Goal: Check status: Check status

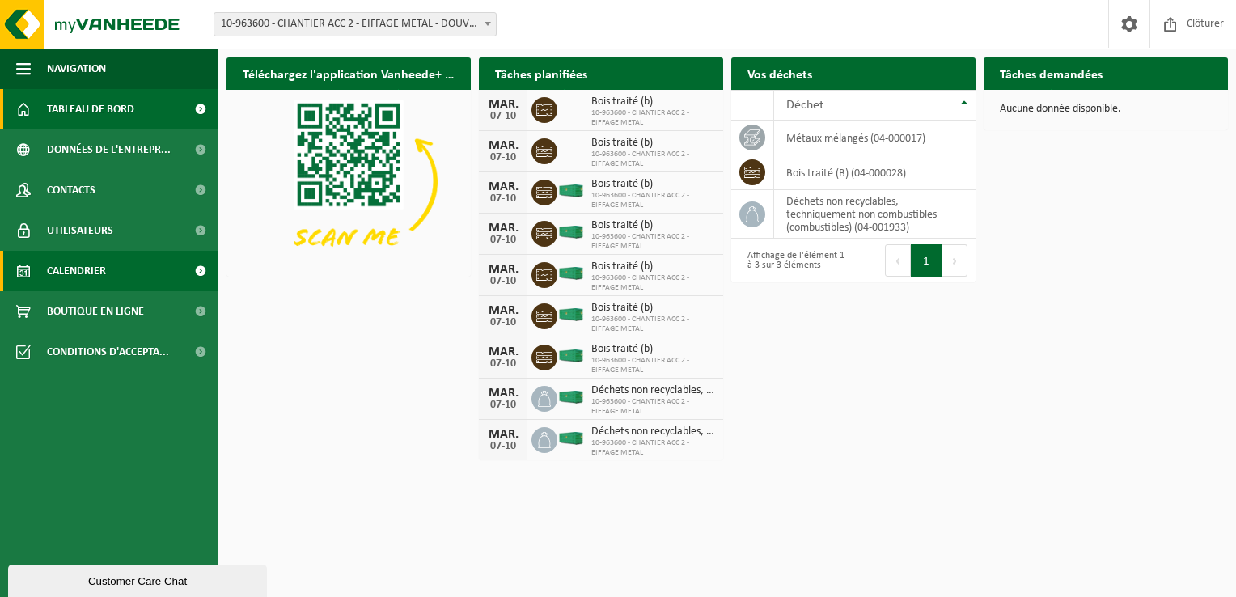
click at [167, 269] on link "Calendrier" at bounding box center [109, 271] width 218 height 40
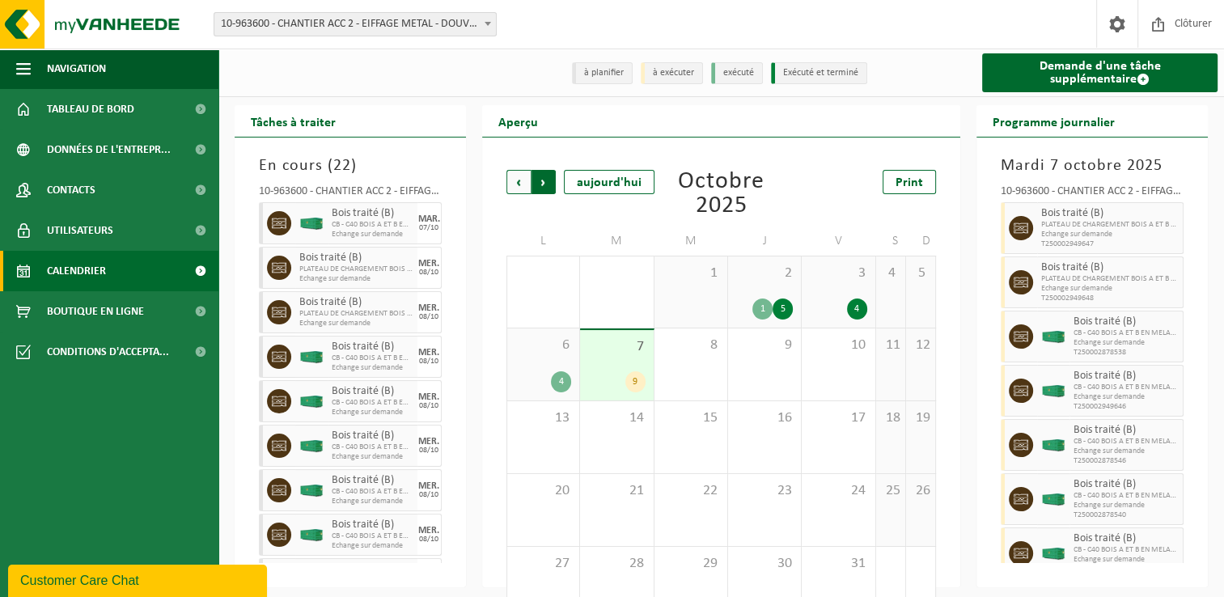
click at [514, 191] on span "Précédent" at bounding box center [518, 182] width 24 height 24
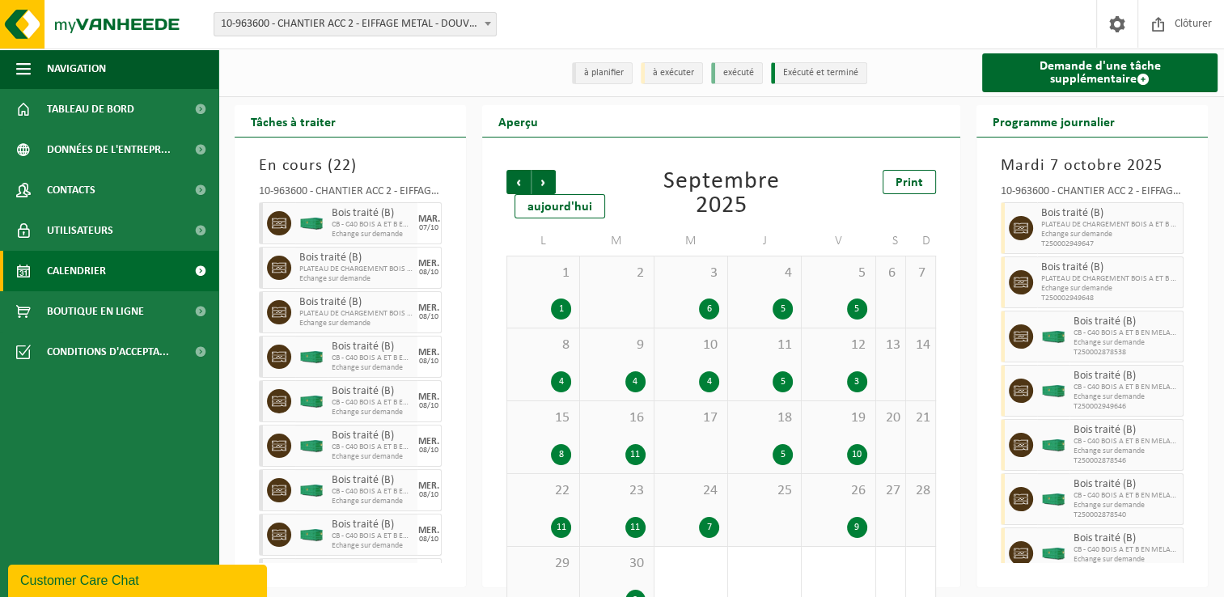
click at [713, 387] on div "4" at bounding box center [709, 381] width 20 height 21
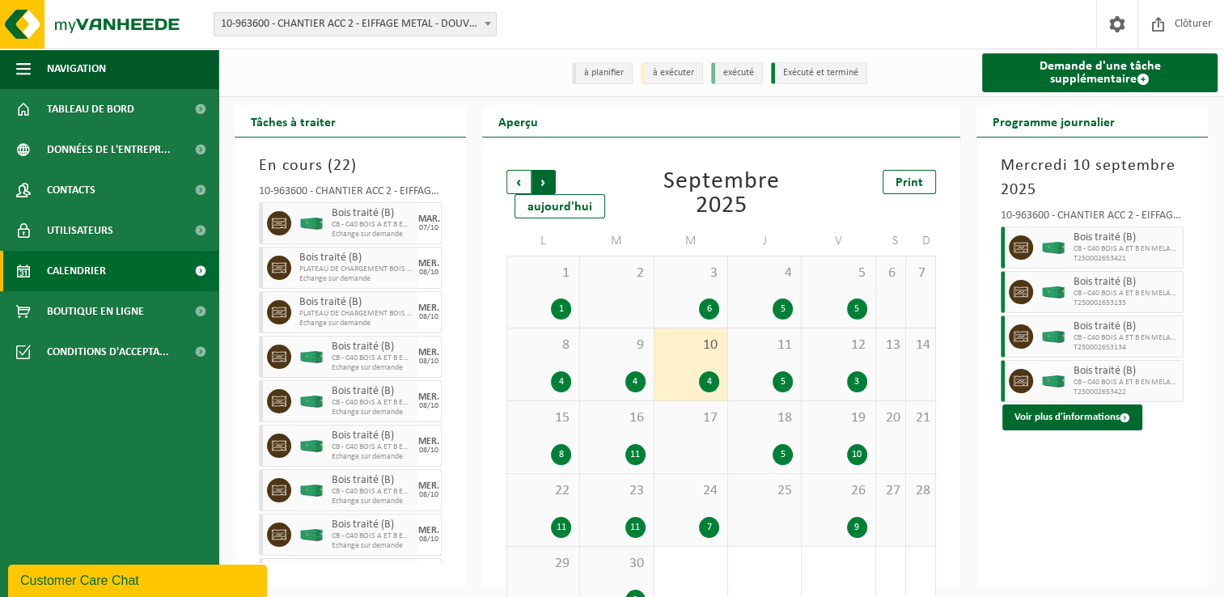
click at [526, 181] on span "Précédent" at bounding box center [518, 182] width 24 height 24
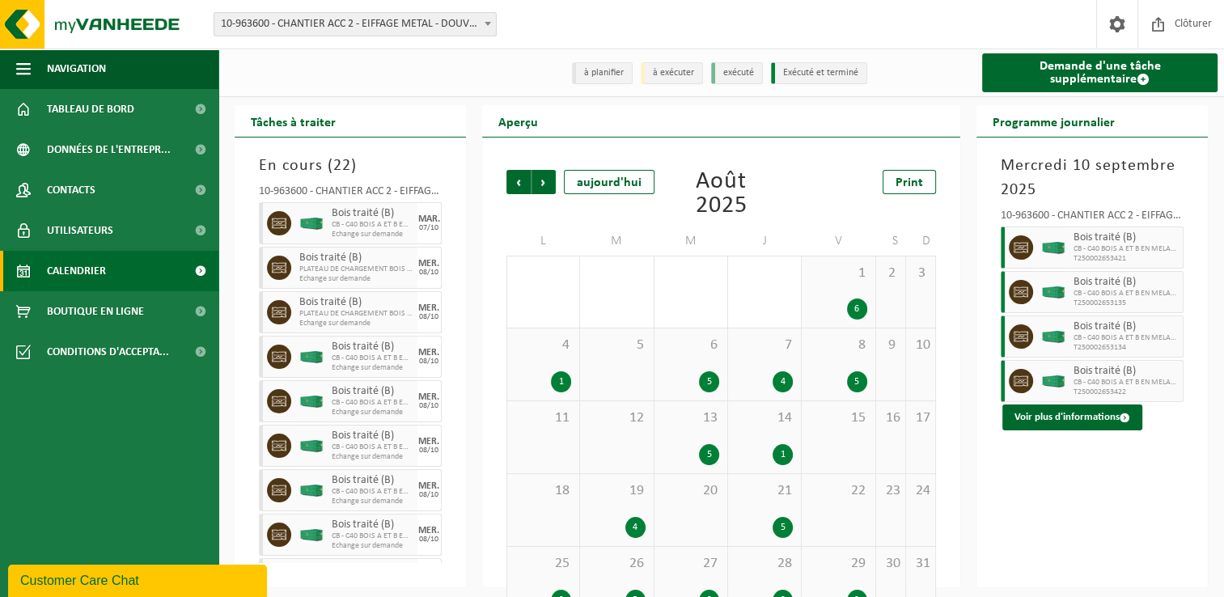
click at [526, 181] on span "Précédent" at bounding box center [518, 182] width 24 height 24
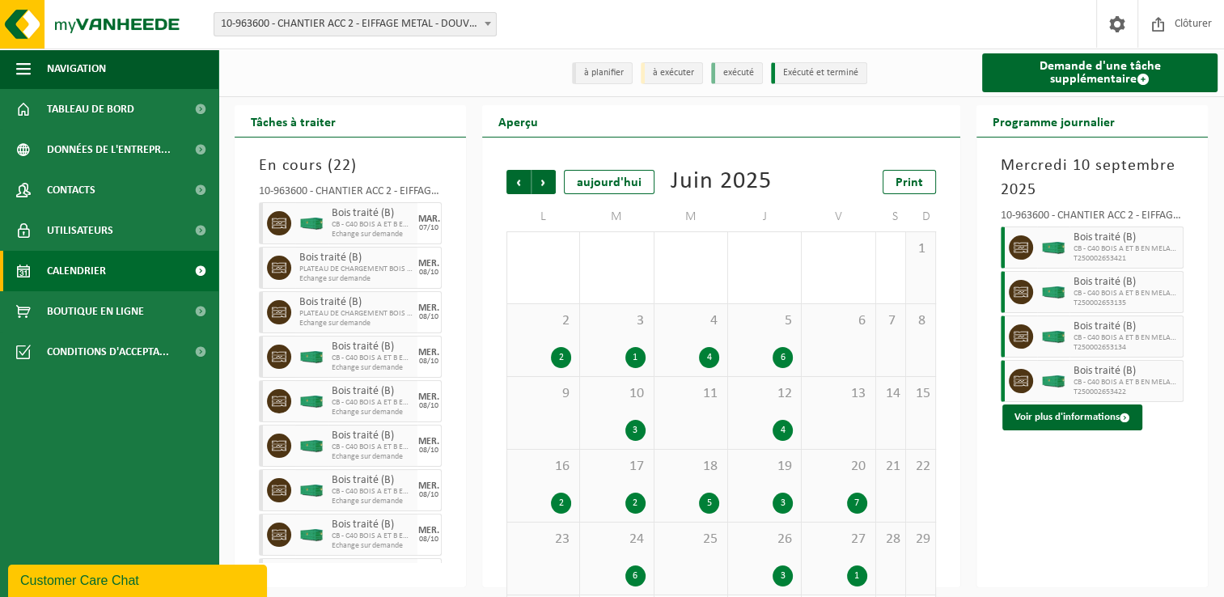
click at [526, 181] on span "Précédent" at bounding box center [518, 182] width 24 height 24
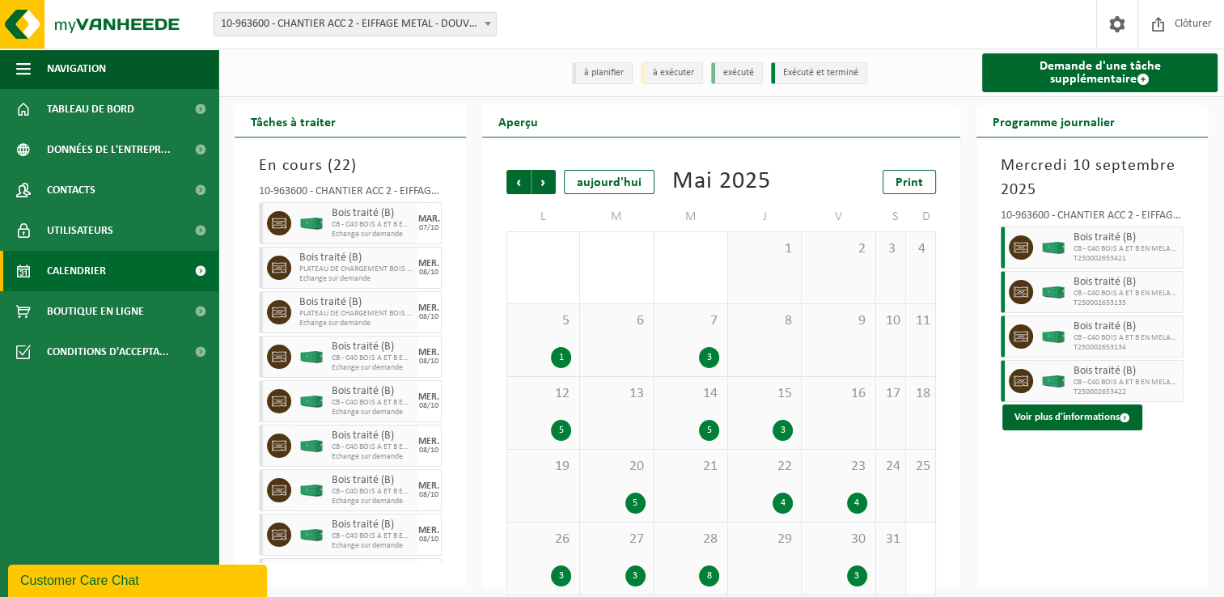
click at [526, 181] on span "Précédent" at bounding box center [518, 182] width 24 height 24
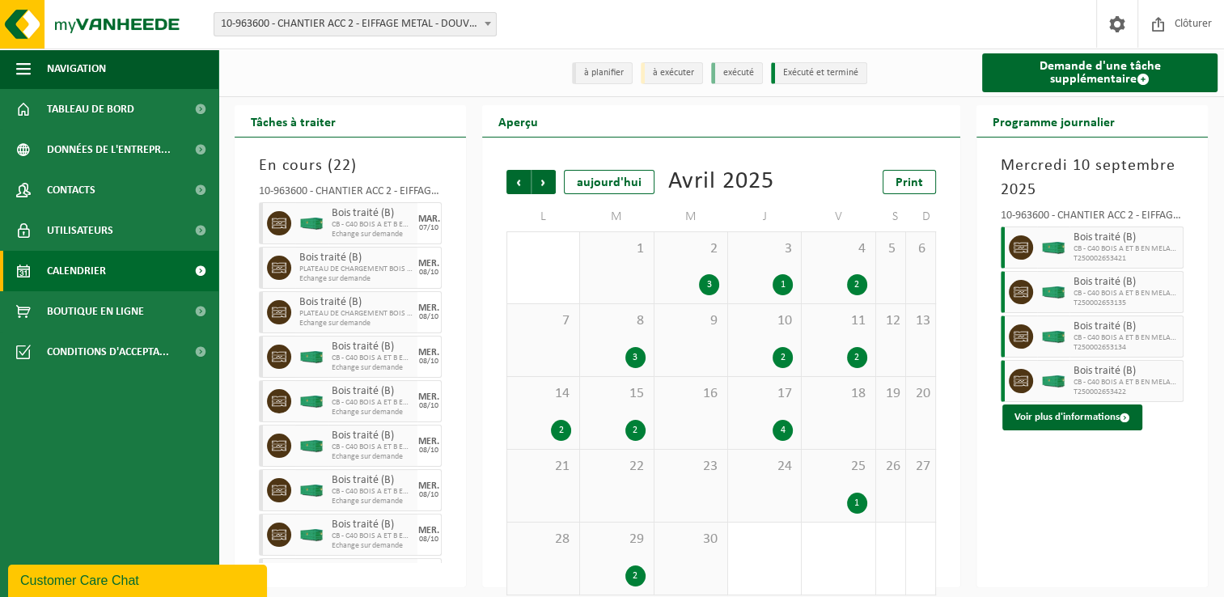
click at [526, 181] on span "Précédent" at bounding box center [518, 182] width 24 height 24
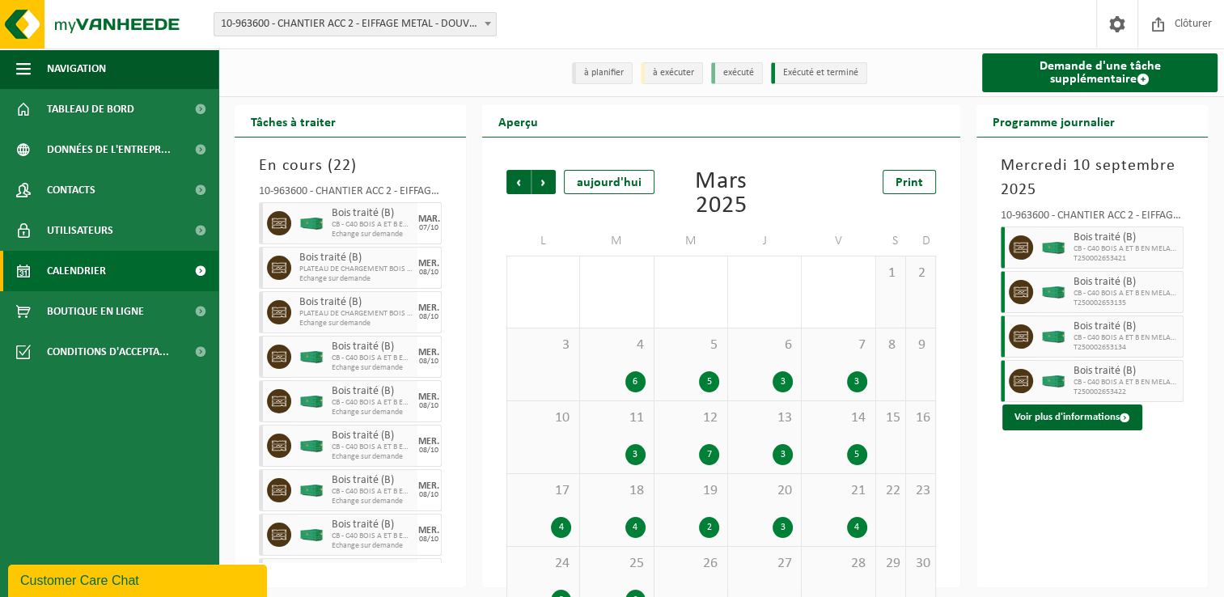
click at [526, 181] on span "Précédent" at bounding box center [518, 182] width 24 height 24
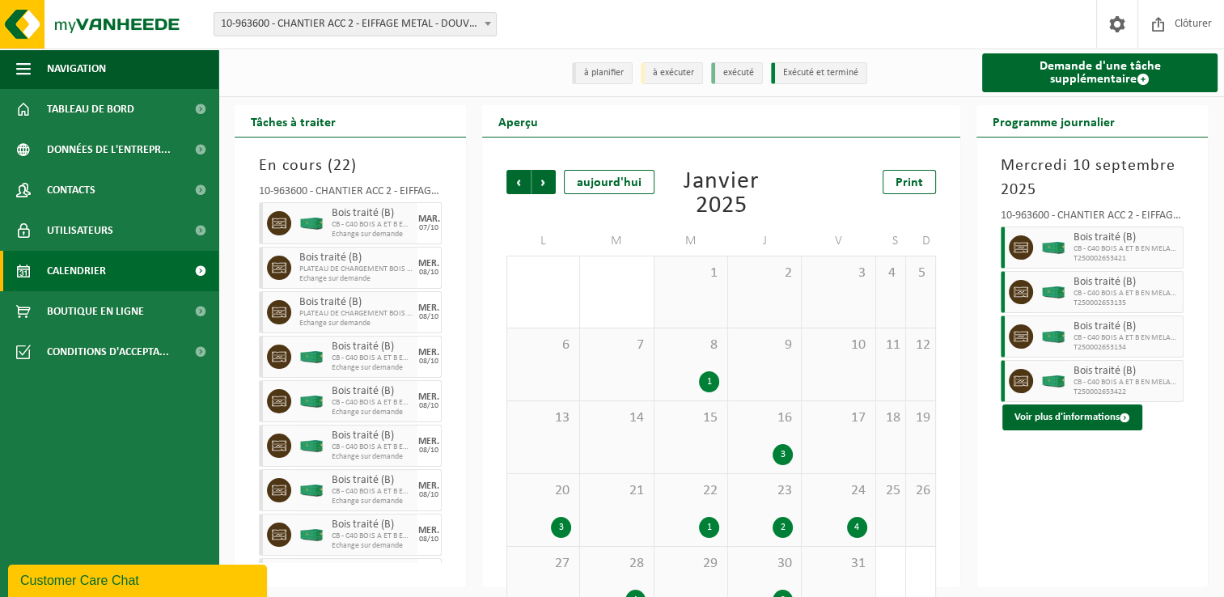
scroll to position [40, 0]
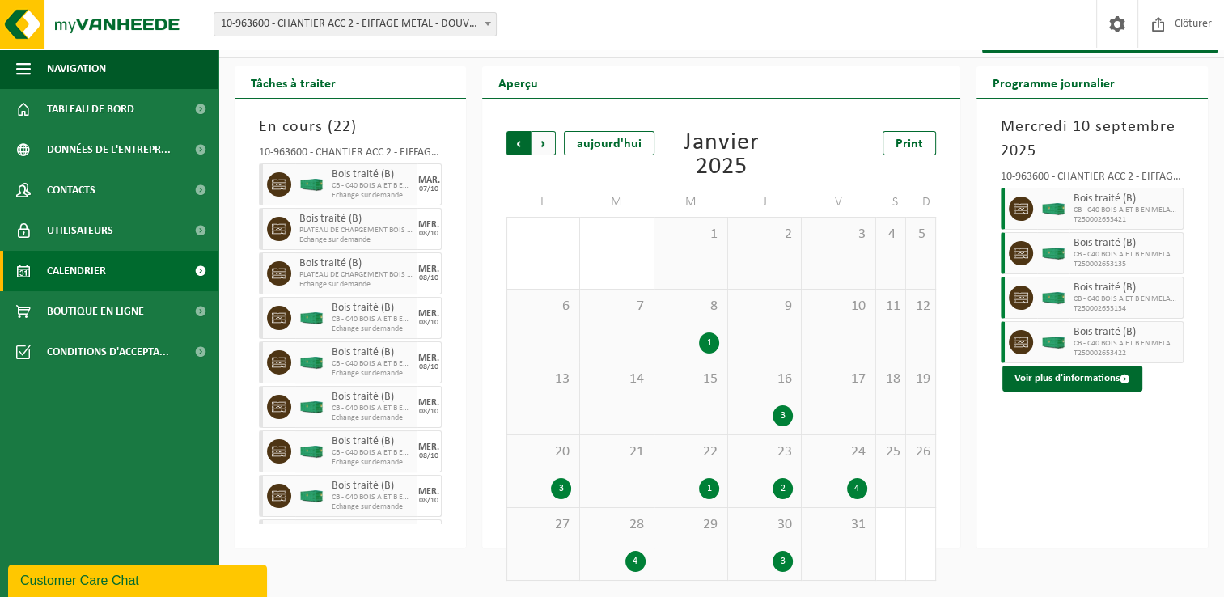
click at [551, 151] on span "Suivant" at bounding box center [543, 143] width 24 height 24
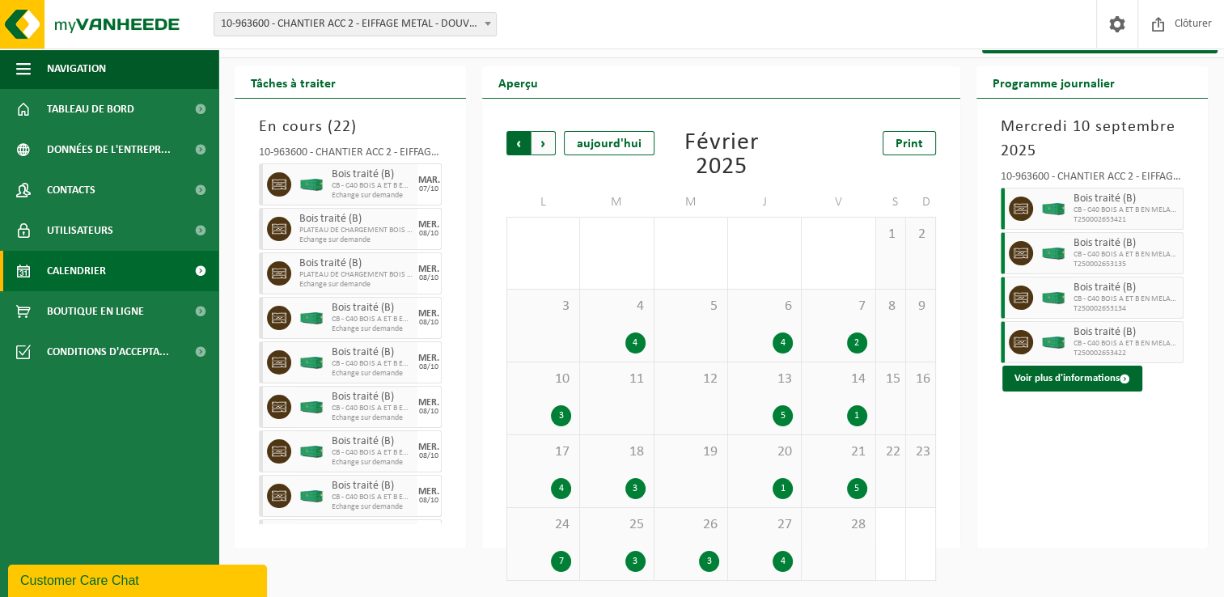
click at [549, 150] on span "Suivant" at bounding box center [543, 143] width 24 height 24
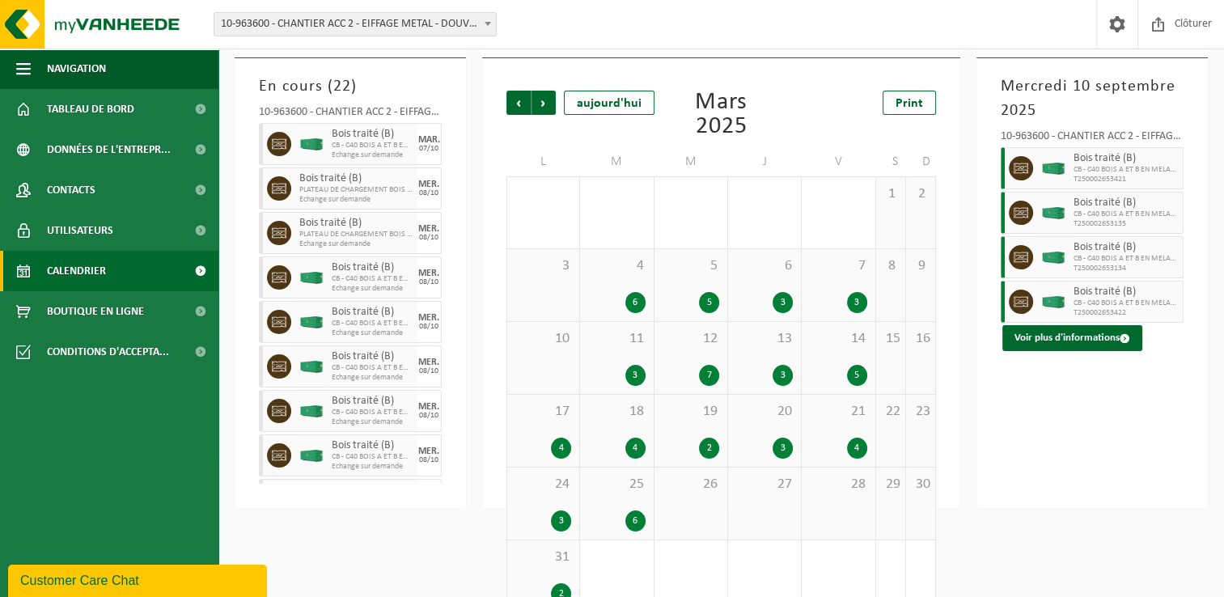
scroll to position [112, 0]
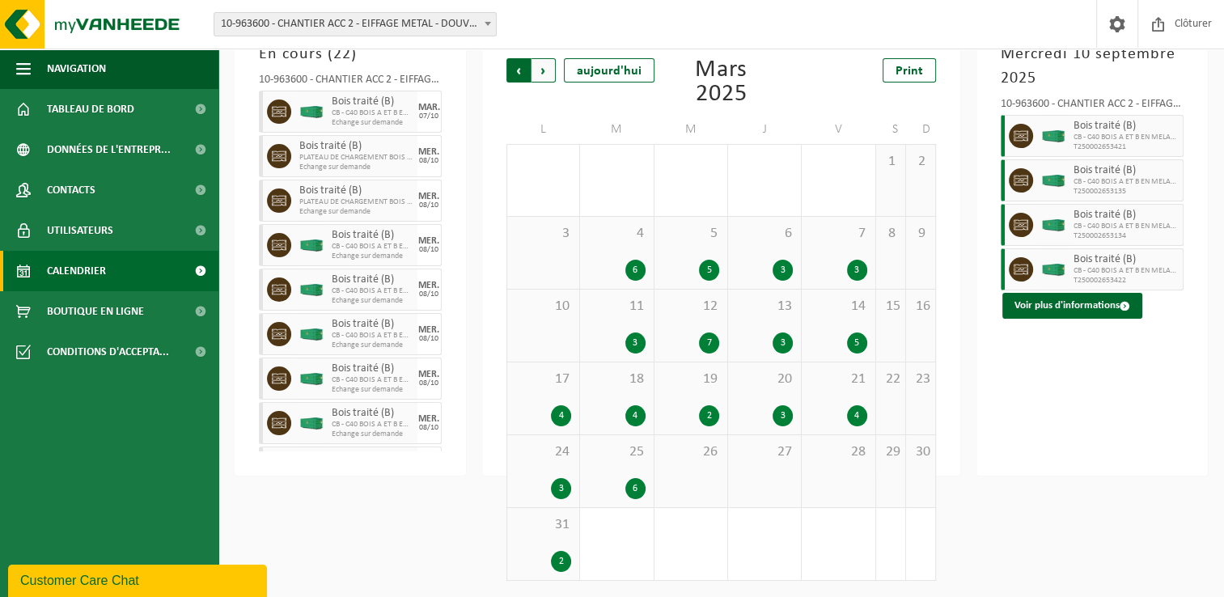
click at [547, 76] on span "Suivant" at bounding box center [543, 70] width 24 height 24
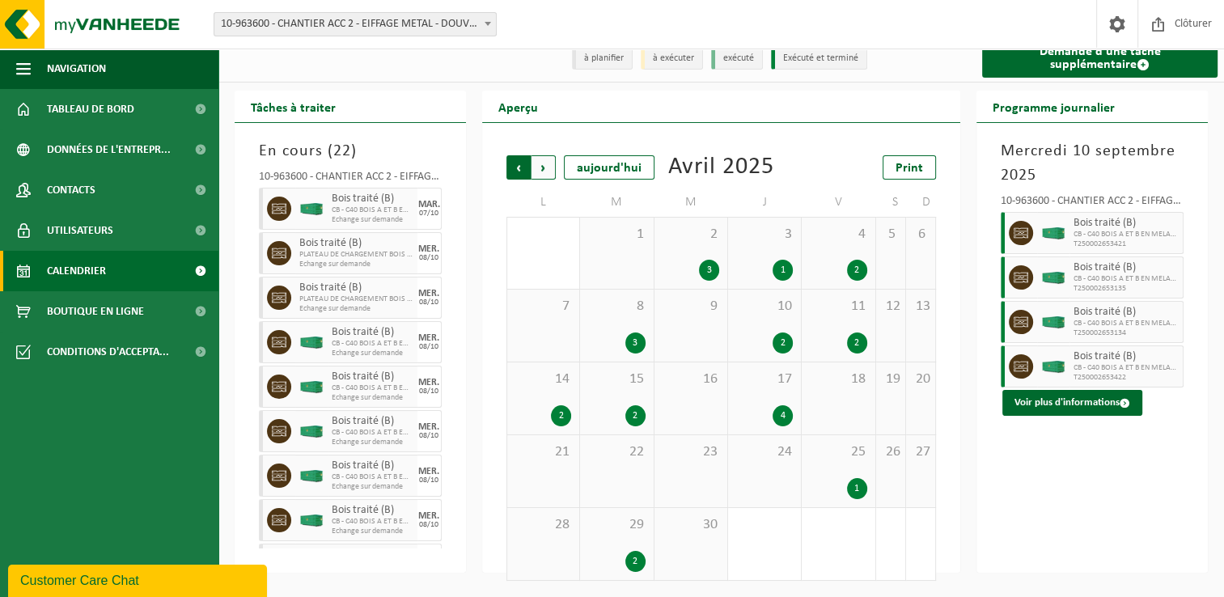
click at [547, 155] on span "Suivant" at bounding box center [543, 167] width 24 height 24
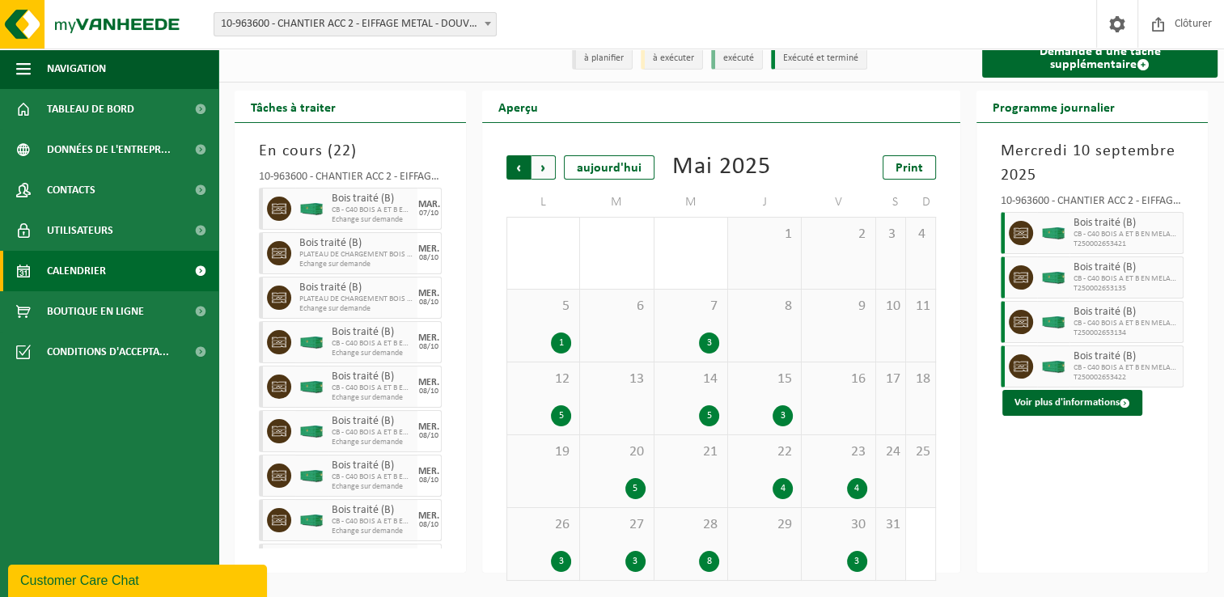
click at [547, 171] on span "Suivant" at bounding box center [543, 167] width 24 height 24
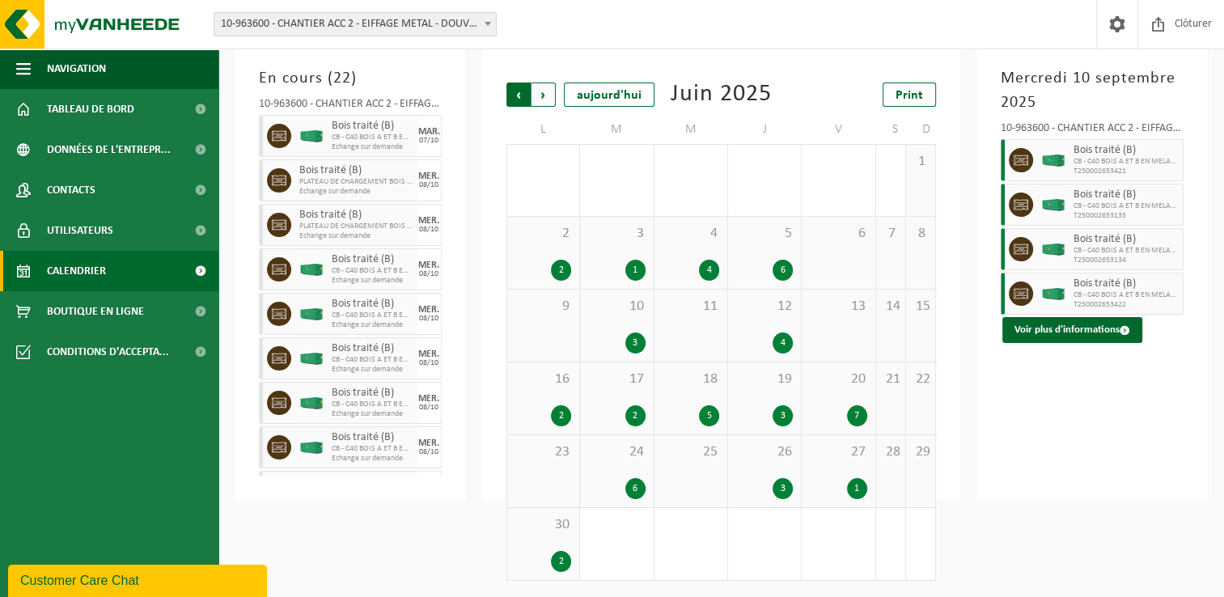
click at [539, 99] on span "Suivant" at bounding box center [543, 94] width 24 height 24
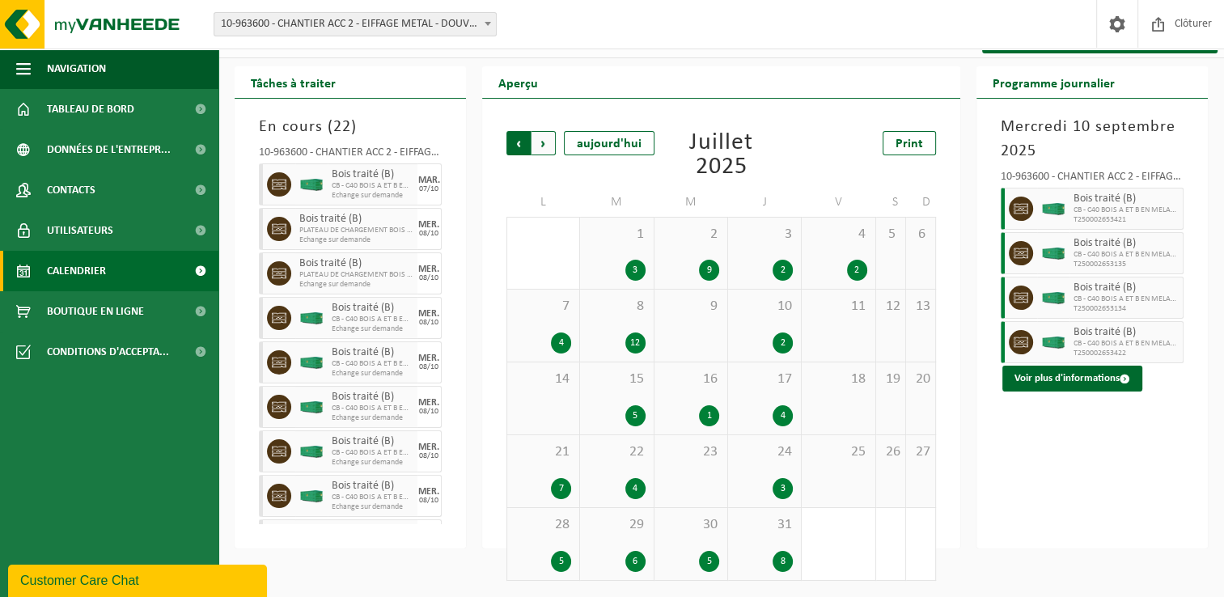
click at [550, 137] on span "Suivant" at bounding box center [543, 143] width 24 height 24
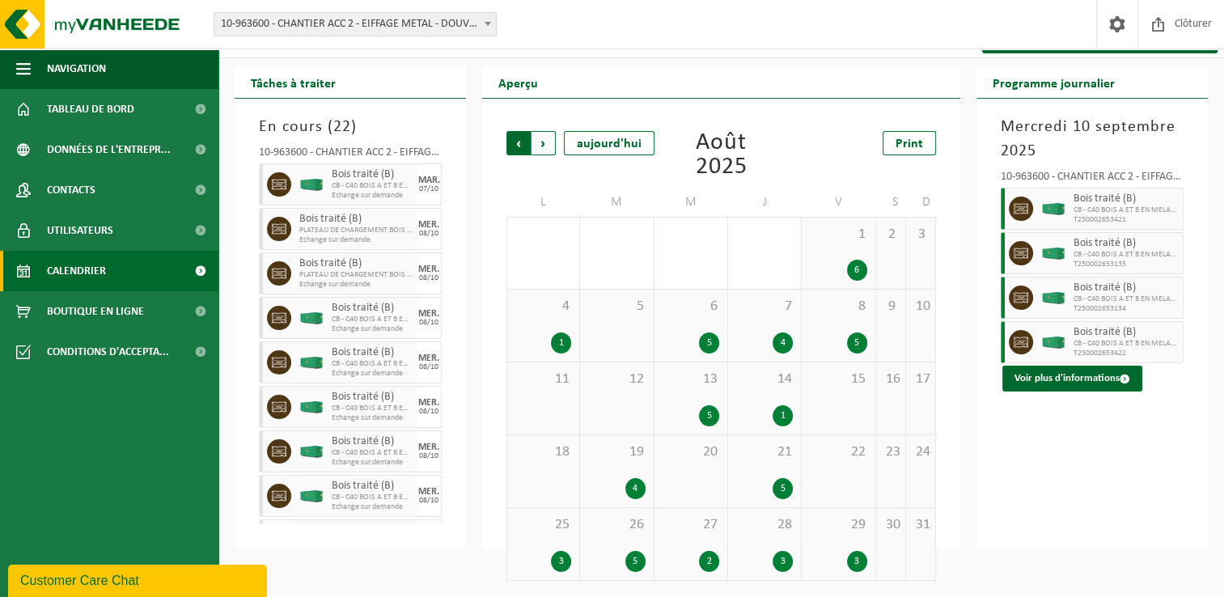
click at [546, 144] on span "Suivant" at bounding box center [543, 143] width 24 height 24
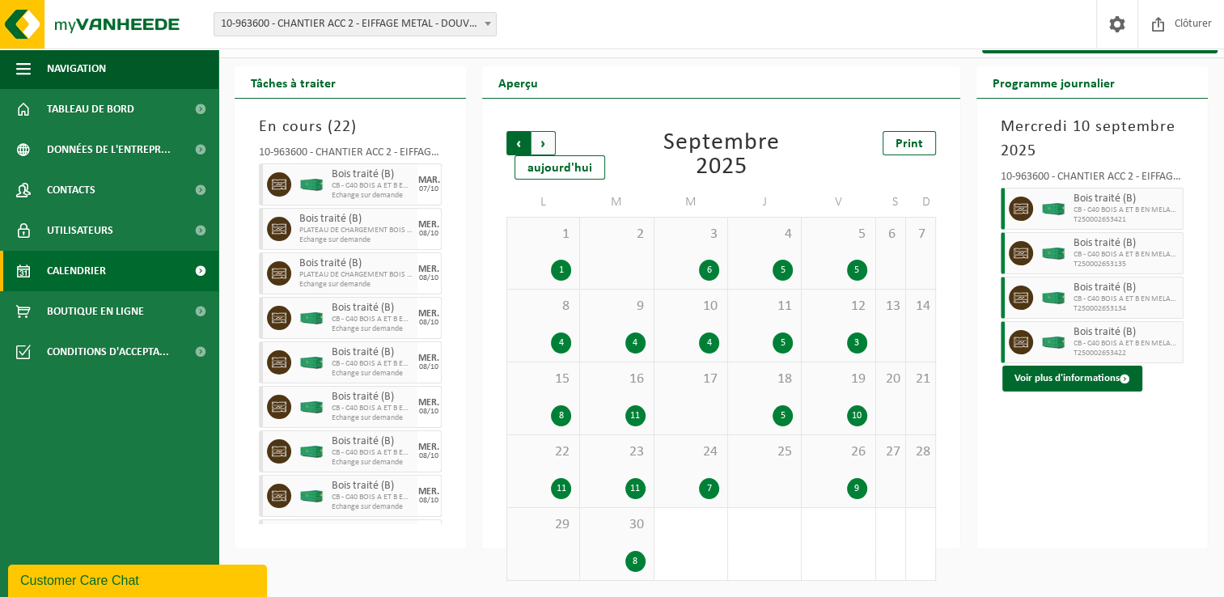
click at [543, 136] on span "Suivant" at bounding box center [543, 143] width 24 height 24
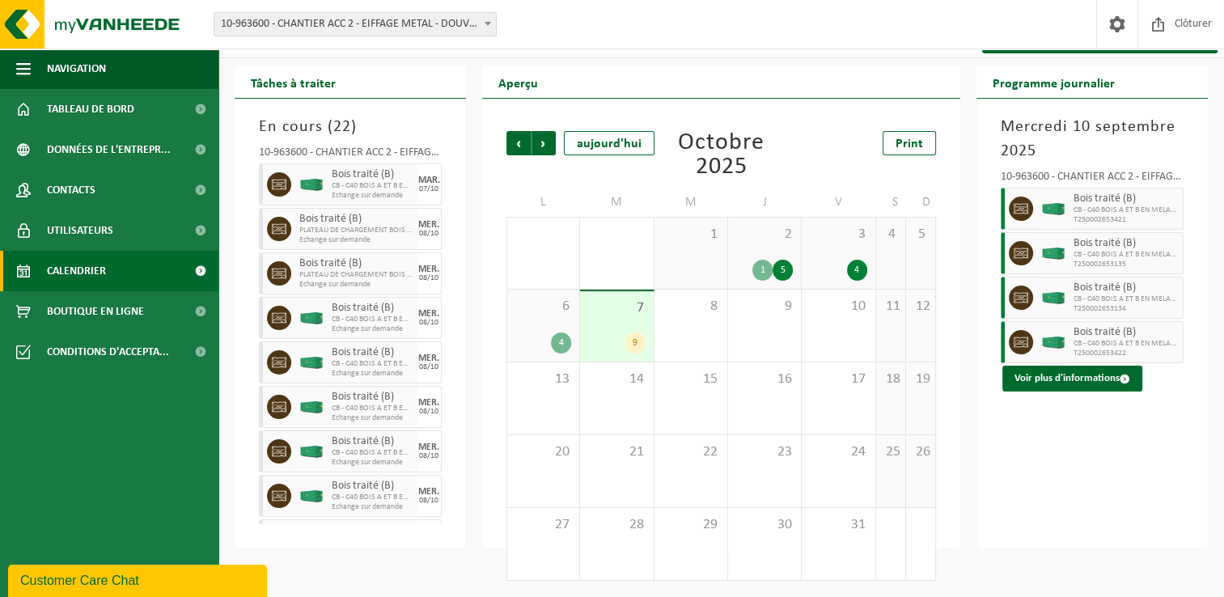
click at [788, 268] on div "5" at bounding box center [782, 270] width 20 height 21
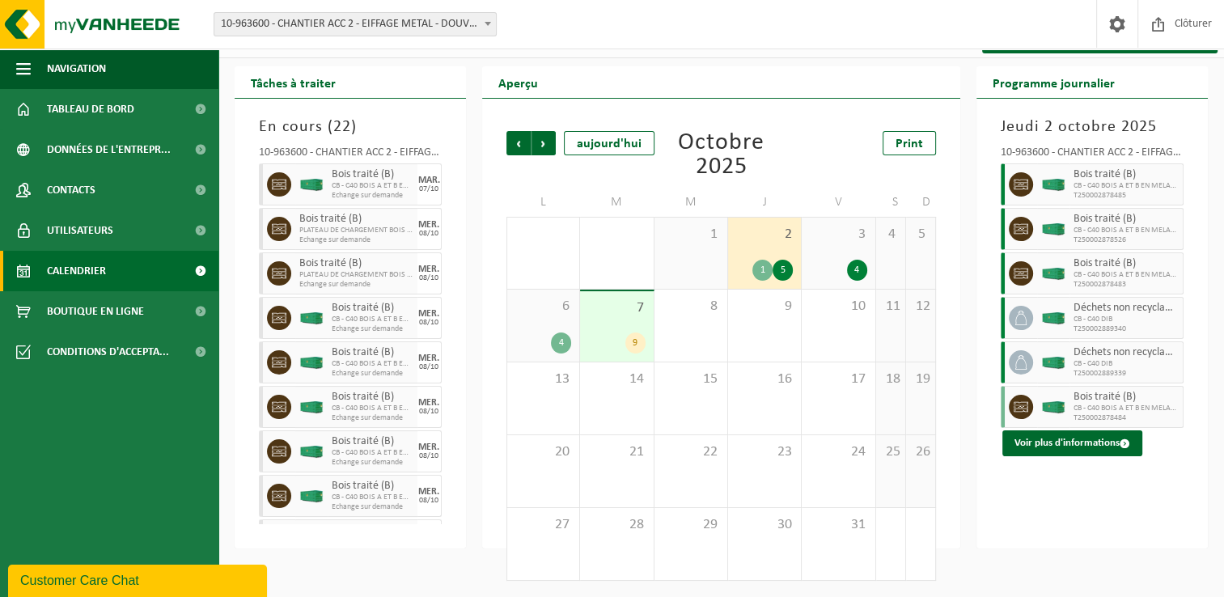
click at [758, 271] on div "1" at bounding box center [762, 270] width 20 height 21
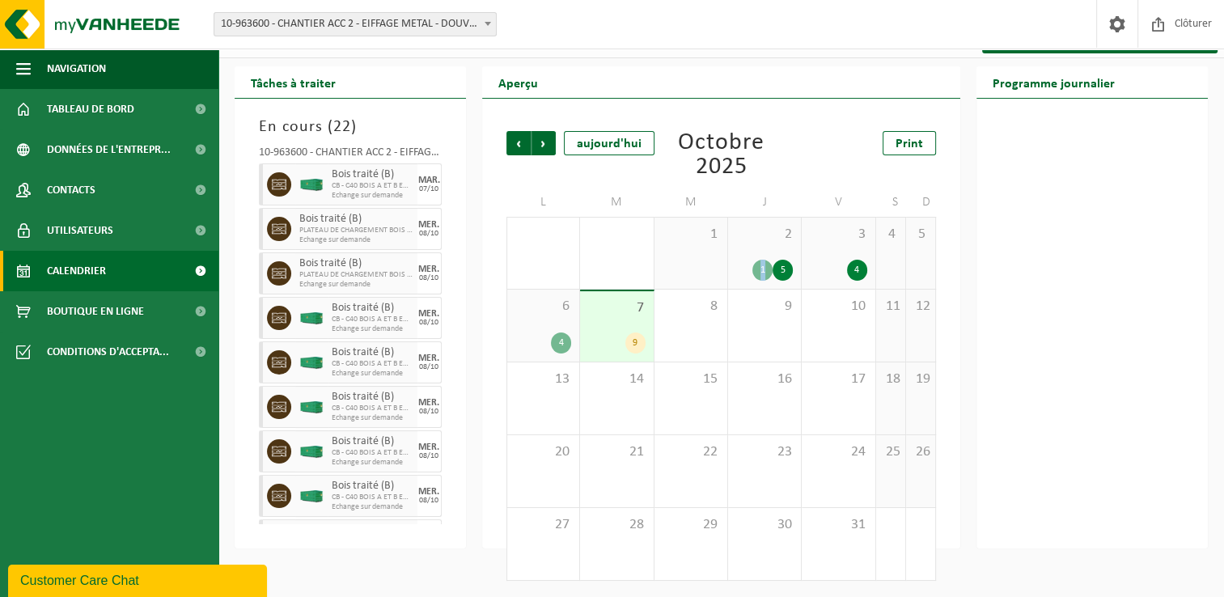
click at [758, 271] on div "1" at bounding box center [762, 270] width 20 height 21
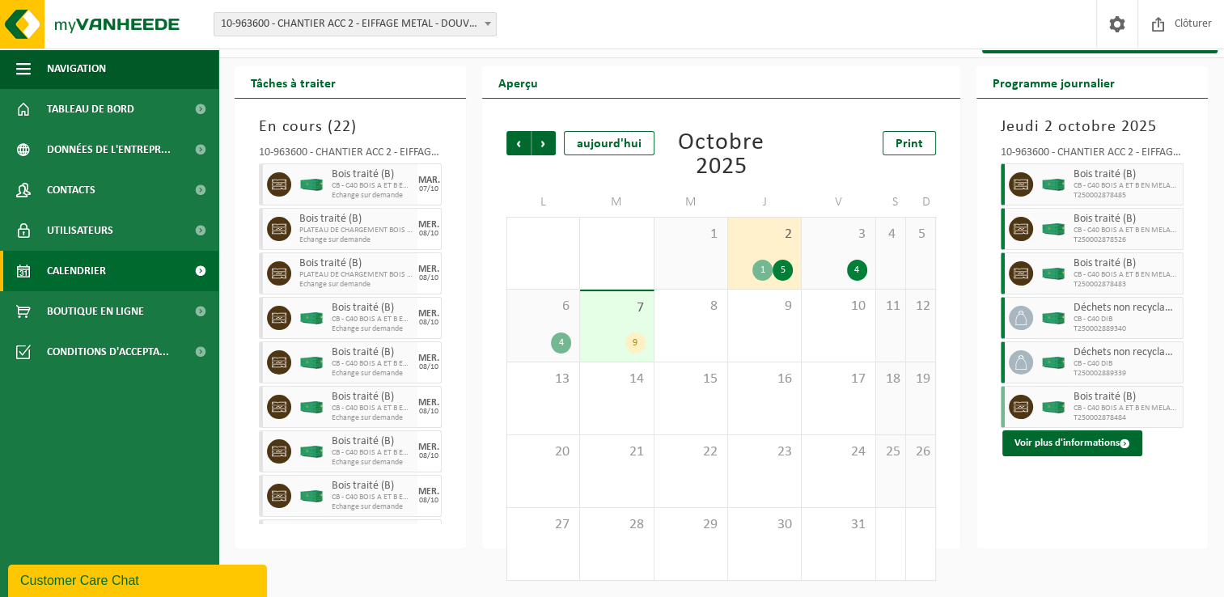
drag, startPoint x: 758, startPoint y: 271, endPoint x: 786, endPoint y: 272, distance: 28.3
click at [786, 272] on div "5" at bounding box center [782, 270] width 20 height 21
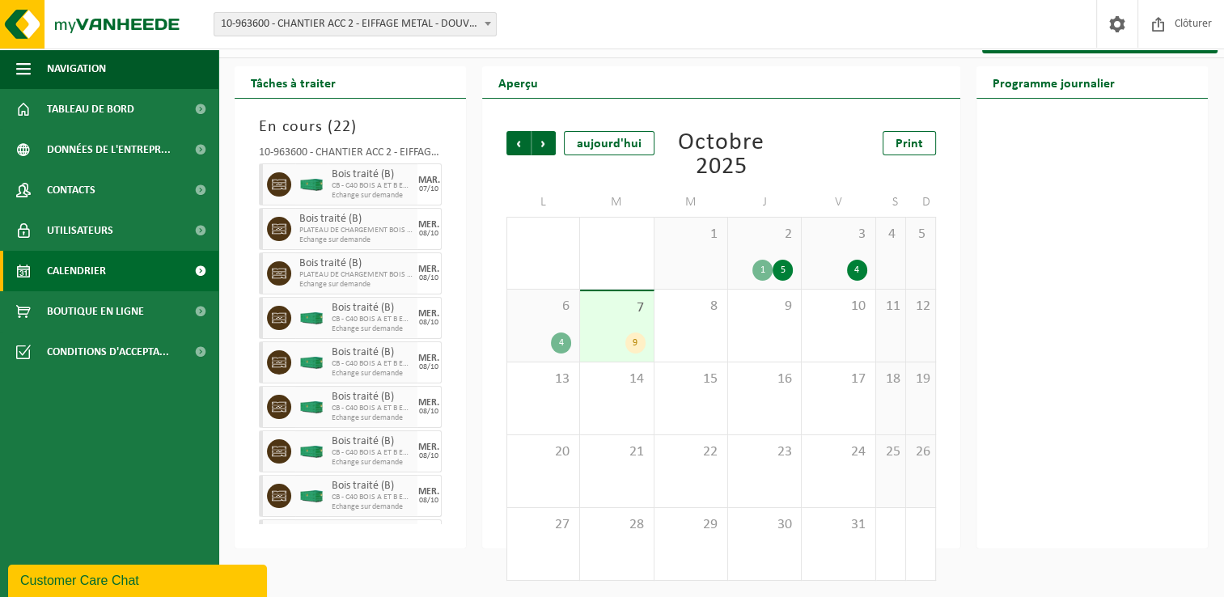
click at [786, 272] on div "5" at bounding box center [782, 270] width 20 height 21
